Goal: Task Accomplishment & Management: Manage account settings

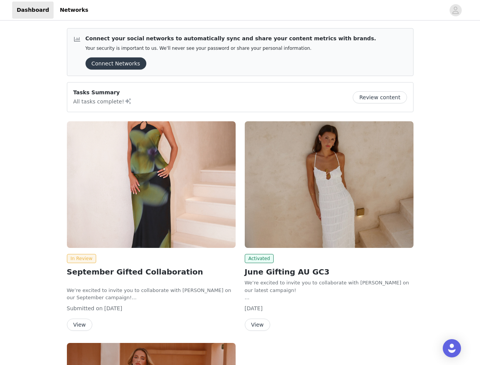
click at [240, 183] on div "Activated June Gifting AU GC3 We’re excited to invite you to collaborate with […" at bounding box center [329, 228] width 178 height 222
click at [240, 10] on div at bounding box center [269, 10] width 353 height 17
click at [456, 10] on icon "avatar" at bounding box center [455, 10] width 7 height 12
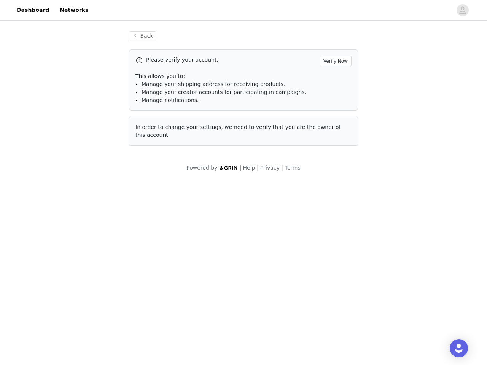
click at [113, 64] on div "Back Please verify your account. Verify Now This allows you to: Manage your shi…" at bounding box center [243, 101] width 487 height 159
click at [383, 97] on div "Back Please verify your account. Verify Now This allows you to: Manage your shi…" at bounding box center [243, 101] width 487 height 159
click at [151, 184] on body "Dashboard Networks Back Please verify your account. Verify Now This allows you …" at bounding box center [243, 182] width 487 height 365
click at [80, 259] on body "Dashboard Networks Back Please verify your account. Verify Now This allows you …" at bounding box center [243, 182] width 487 height 365
click at [79, 325] on body "Dashboard Networks Back Please verify your account. Verify Now This allows you …" at bounding box center [243, 182] width 487 height 365
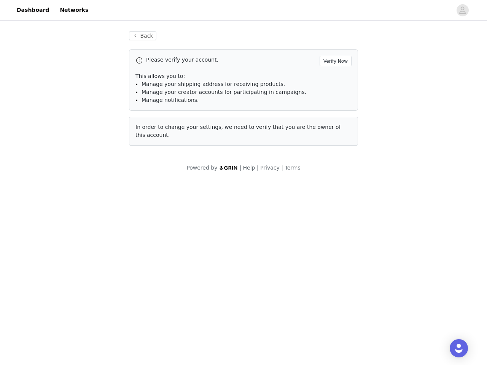
click at [329, 184] on body "Dashboard Networks Back Please verify your account. Verify Now This allows you …" at bounding box center [243, 182] width 487 height 365
click at [258, 259] on body "Dashboard Networks Back Please verify your account. Verify Now This allows you …" at bounding box center [243, 182] width 487 height 365
